Goal: Navigation & Orientation: Find specific page/section

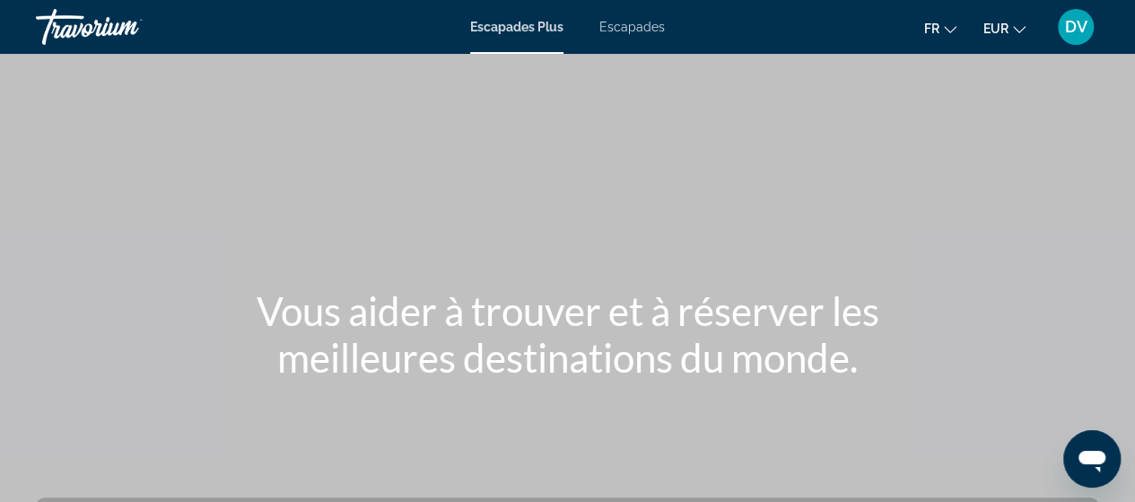
click at [537, 35] on div "Escapades Plus Escapades fr English Español Français Italiano Português русский…" at bounding box center [567, 27] width 1135 height 47
click at [512, 26] on font "Escapades Plus" at bounding box center [516, 27] width 93 height 14
